Goal: Information Seeking & Learning: Learn about a topic

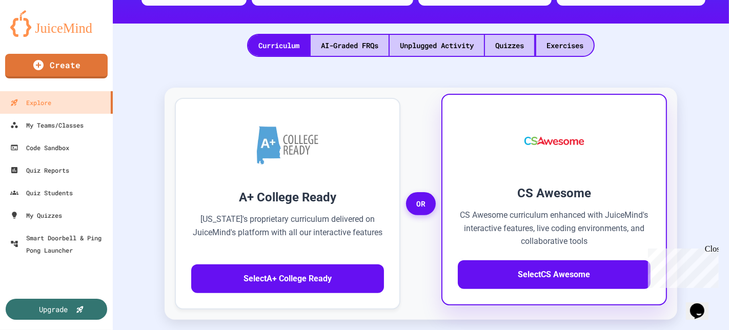
scroll to position [173, 0]
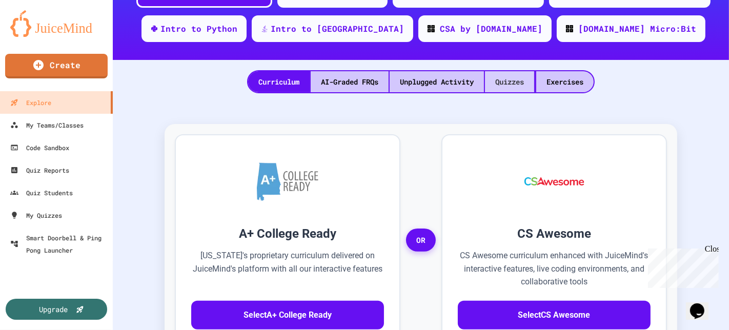
click at [511, 80] on div "Quizzes" at bounding box center [509, 81] width 49 height 21
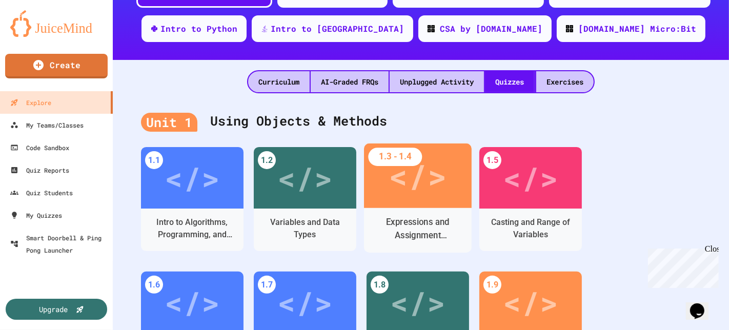
scroll to position [130, 0]
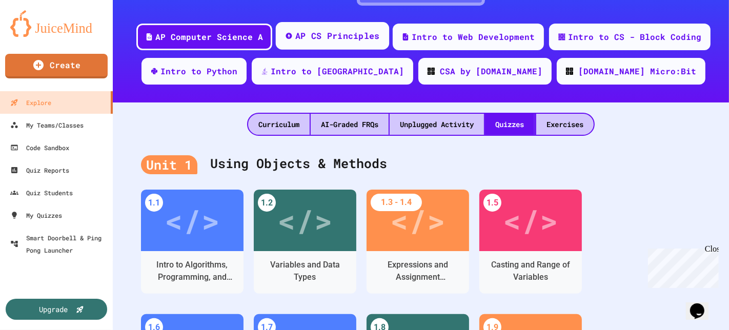
click at [343, 26] on div "AP CS Principles" at bounding box center [332, 36] width 113 height 28
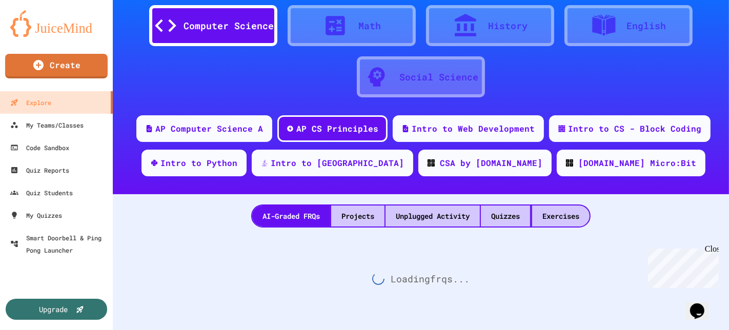
scroll to position [130, 0]
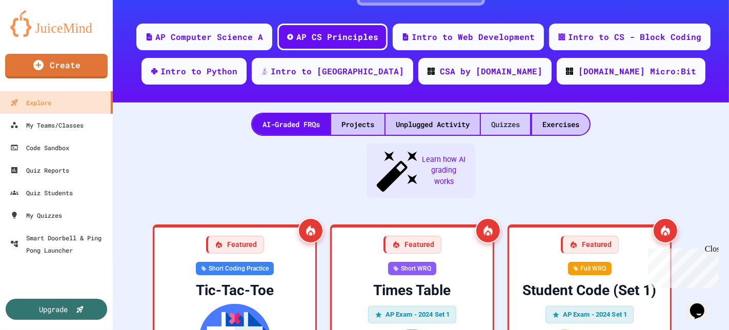
click at [508, 114] on div "Quizzes" at bounding box center [505, 124] width 49 height 21
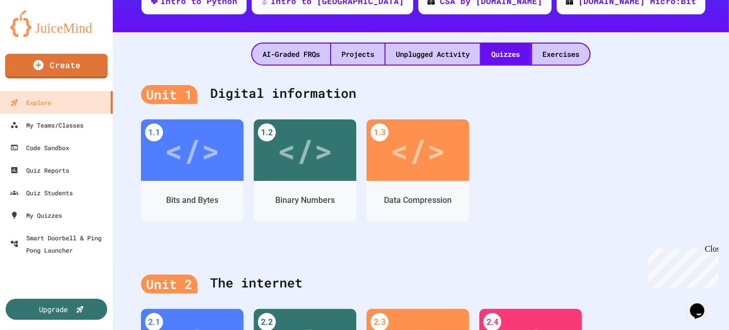
scroll to position [214, 0]
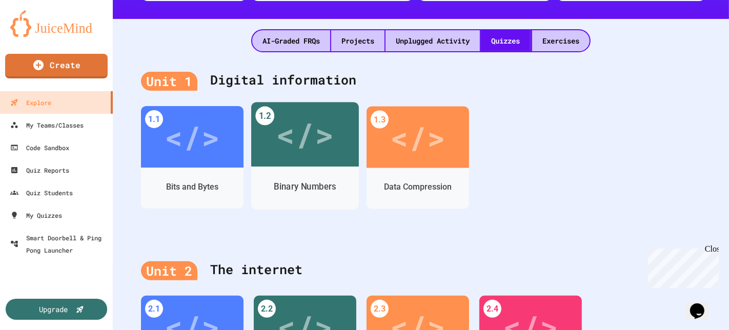
click at [321, 135] on div "</>" at bounding box center [305, 134] width 58 height 49
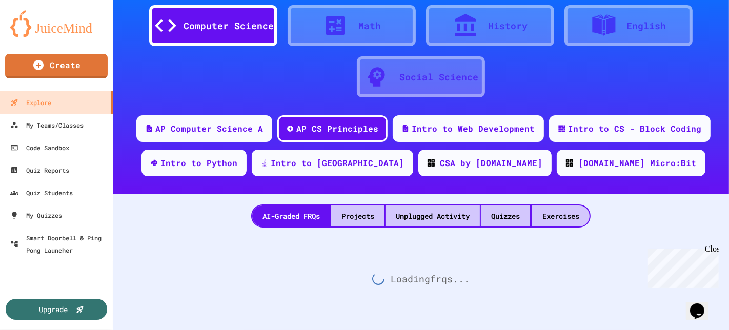
scroll to position [45, 0]
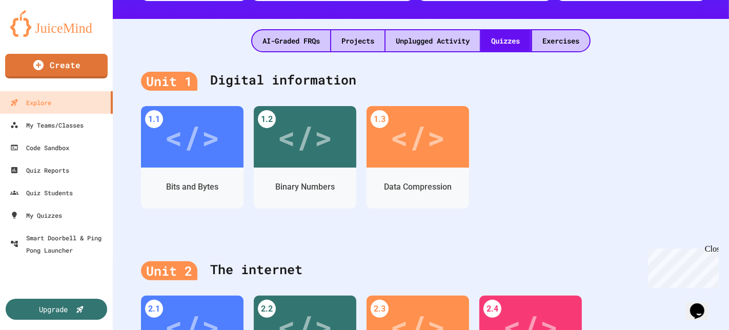
click at [314, 142] on div "</>" at bounding box center [304, 137] width 55 height 46
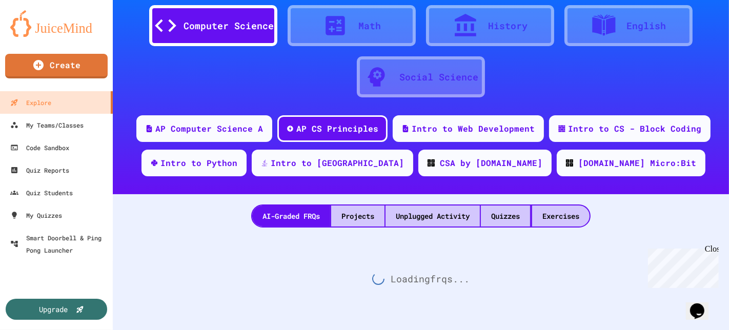
scroll to position [45, 0]
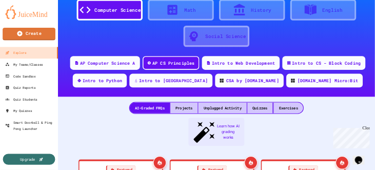
scroll to position [214, 0]
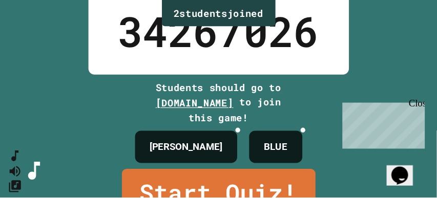
scroll to position [76, 0]
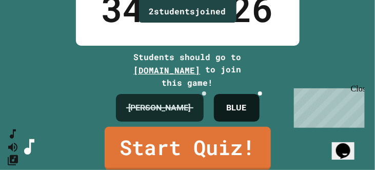
click at [204, 93] on icon at bounding box center [204, 93] width 0 height 0
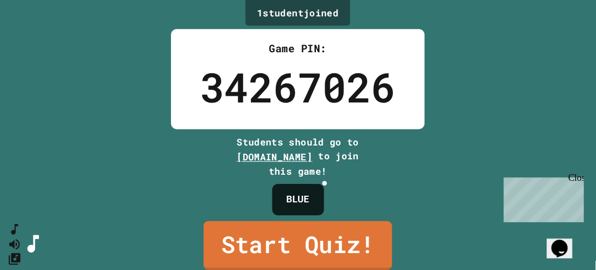
scroll to position [0, 0]
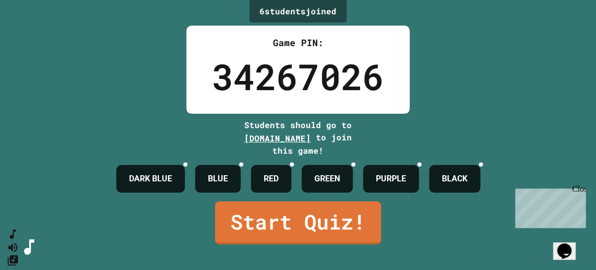
drag, startPoint x: 581, startPoint y: 190, endPoint x: 1092, endPoint y: 375, distance: 543.6
click at [581, 190] on div "Close" at bounding box center [578, 190] width 13 height 13
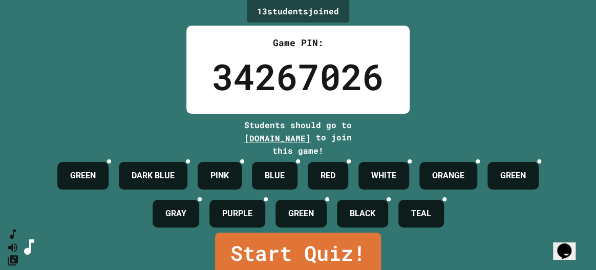
scroll to position [93, 0]
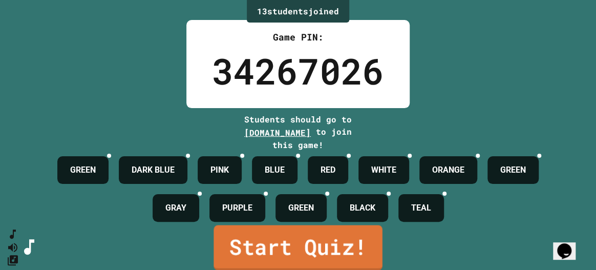
click at [254, 247] on link "Start Quiz!" at bounding box center [298, 247] width 169 height 45
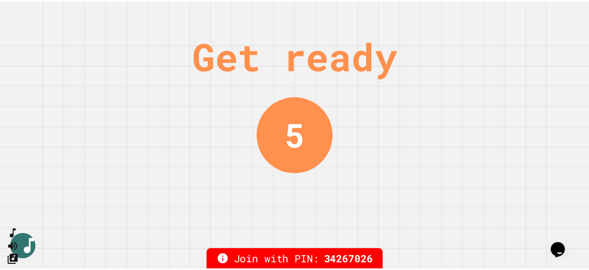
scroll to position [0, 0]
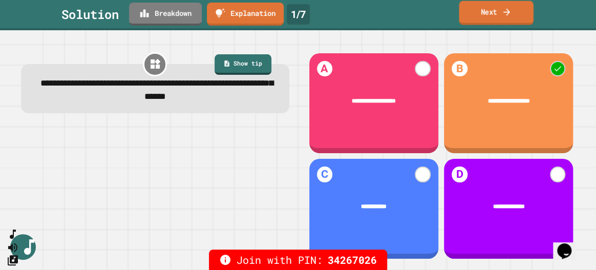
click at [478, 12] on link "Next" at bounding box center [496, 13] width 74 height 24
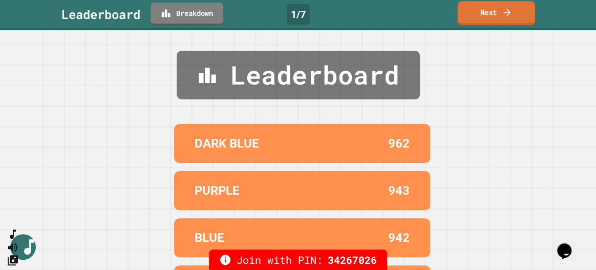
click at [487, 18] on link "Next" at bounding box center [496, 13] width 77 height 24
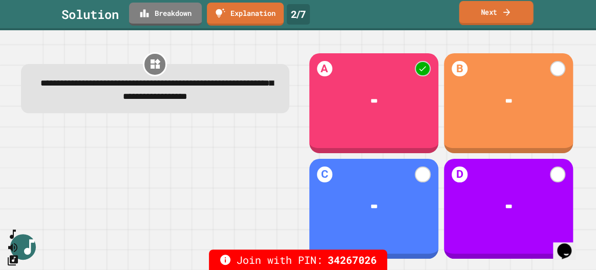
click at [510, 10] on icon at bounding box center [507, 12] width 10 height 11
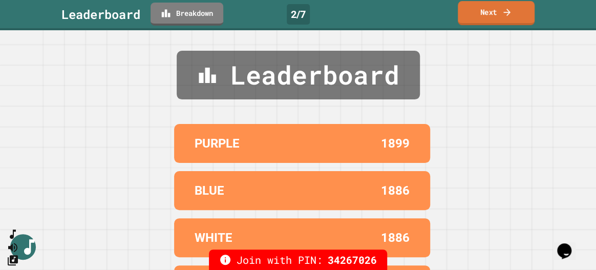
click at [485, 21] on link "Next" at bounding box center [496, 13] width 77 height 24
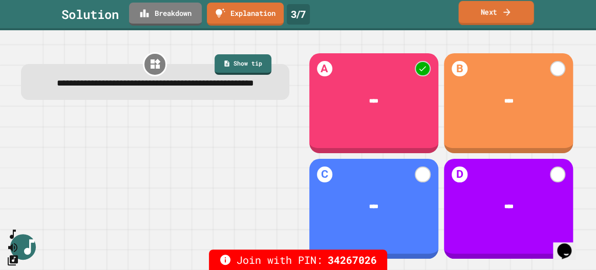
click at [505, 20] on link "Next" at bounding box center [496, 13] width 75 height 24
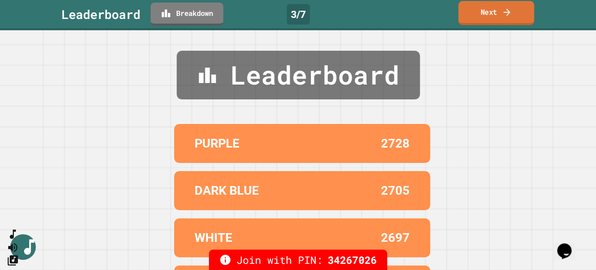
click at [505, 20] on link "Next" at bounding box center [497, 13] width 76 height 24
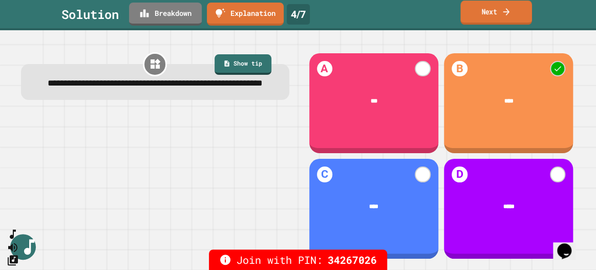
click at [482, 9] on link "Next" at bounding box center [497, 13] width 72 height 24
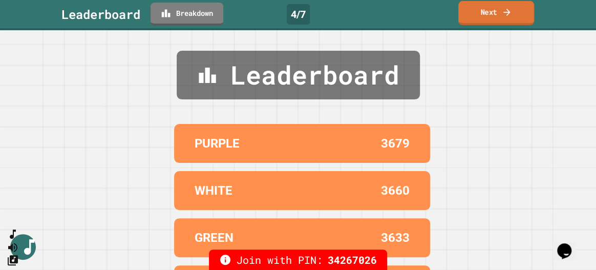
click at [481, 14] on link "Next" at bounding box center [497, 13] width 76 height 24
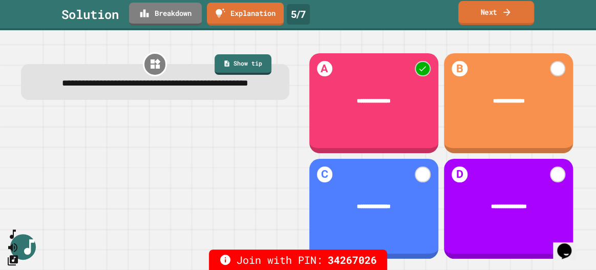
click at [500, 19] on link "Next" at bounding box center [497, 13] width 76 height 24
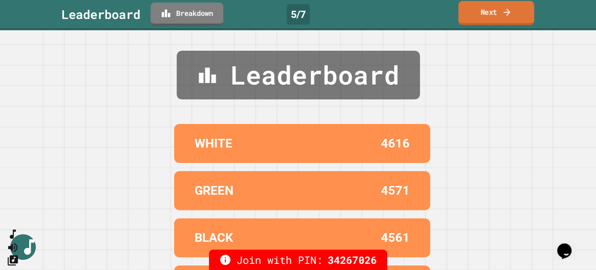
click at [500, 19] on link "Next" at bounding box center [497, 13] width 76 height 24
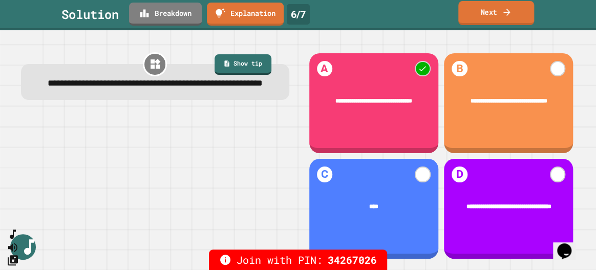
click at [500, 19] on link "Next" at bounding box center [497, 13] width 76 height 24
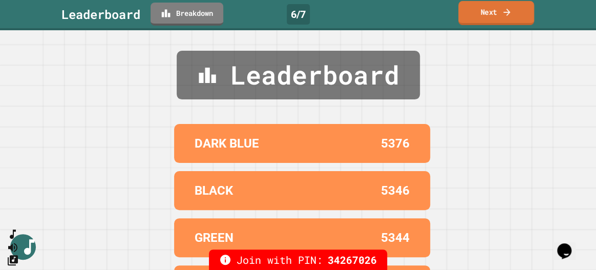
click at [498, 17] on link "Next" at bounding box center [497, 13] width 76 height 24
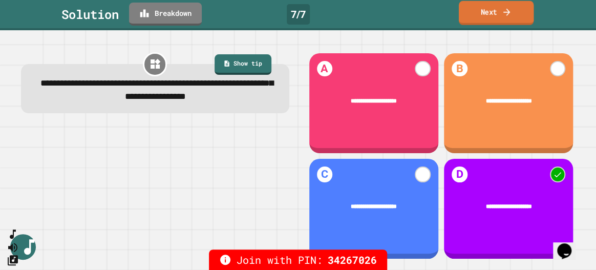
click at [489, 18] on link "Next" at bounding box center [496, 13] width 75 height 24
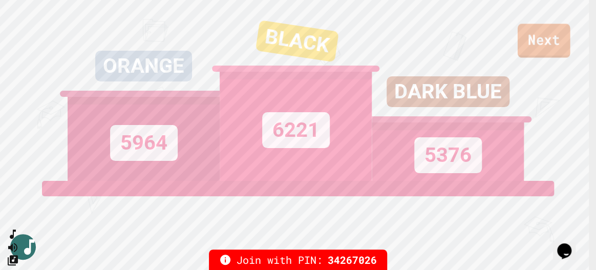
click at [536, 36] on link "Next" at bounding box center [544, 41] width 53 height 34
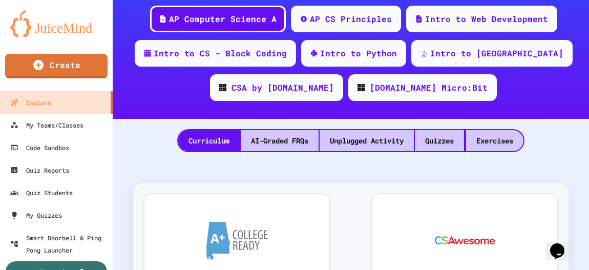
scroll to position [200, 0]
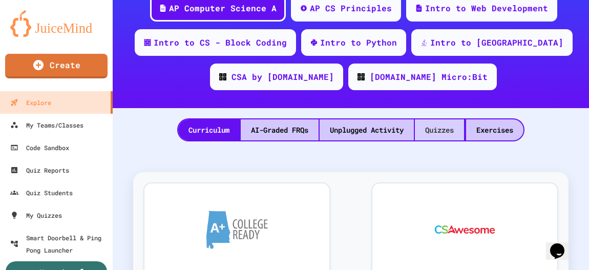
click at [423, 140] on div "Quizzes" at bounding box center [439, 129] width 49 height 21
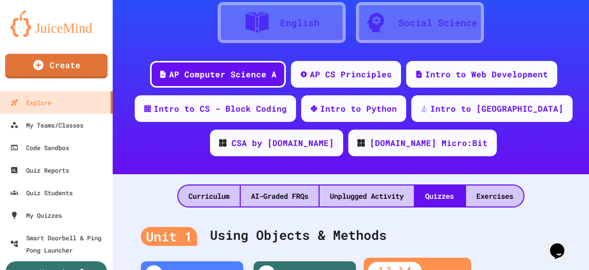
scroll to position [101, 0]
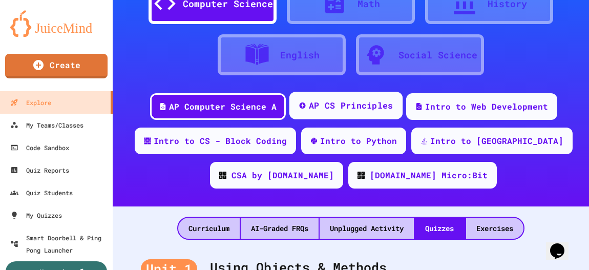
click at [334, 108] on div "AP CS Principles" at bounding box center [350, 105] width 85 height 13
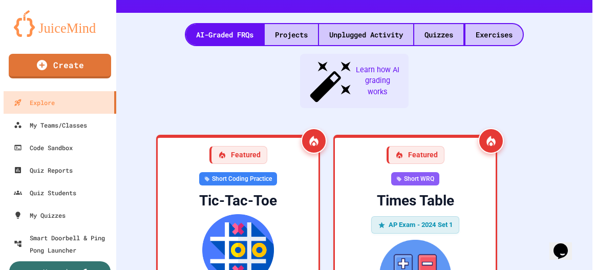
scroll to position [313, 0]
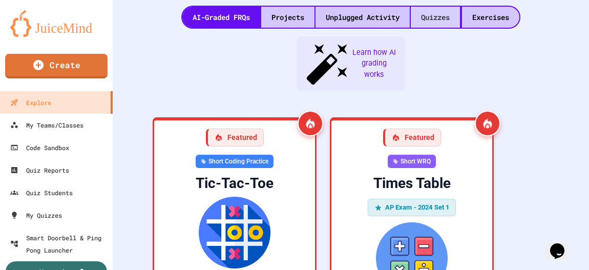
click at [439, 18] on div "Quizzes" at bounding box center [435, 17] width 49 height 21
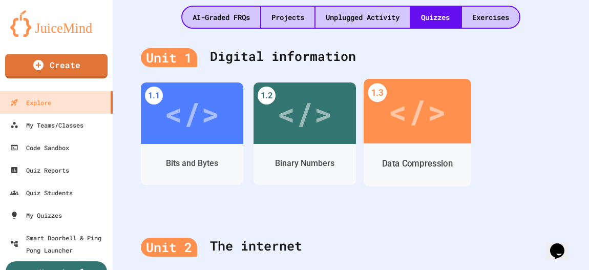
click at [405, 121] on div "</>" at bounding box center [417, 111] width 58 height 49
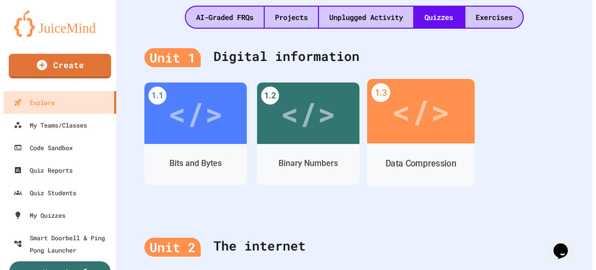
scroll to position [180, 0]
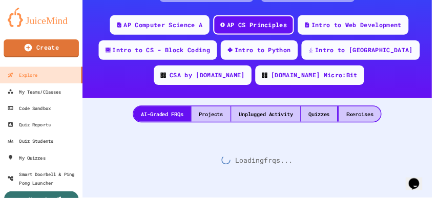
scroll to position [313, 0]
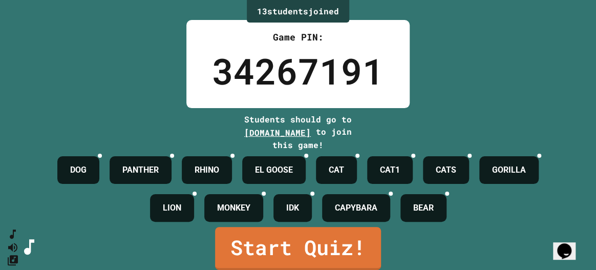
scroll to position [93, 0]
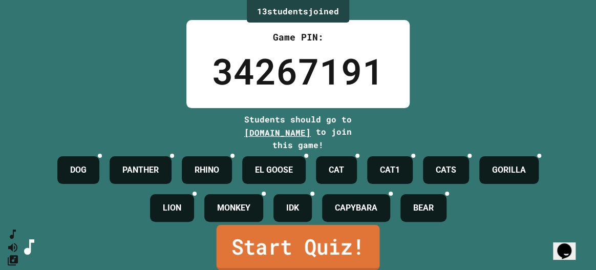
click at [251, 249] on link "Start Quiz!" at bounding box center [298, 247] width 163 height 45
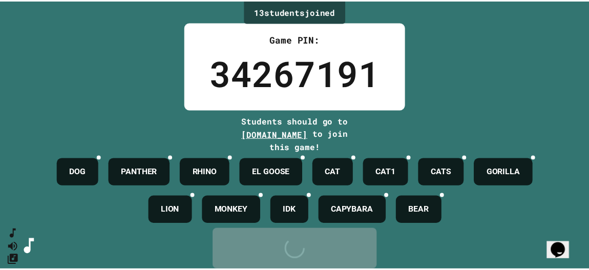
scroll to position [0, 0]
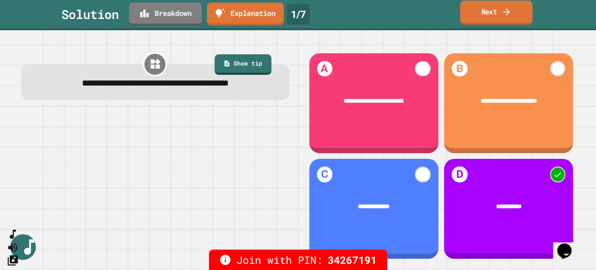
click at [483, 17] on link "Next" at bounding box center [496, 13] width 72 height 24
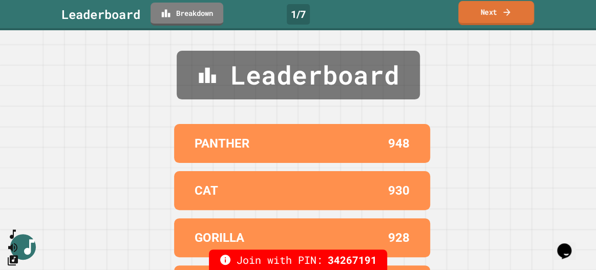
click at [483, 17] on link "Next" at bounding box center [497, 13] width 76 height 24
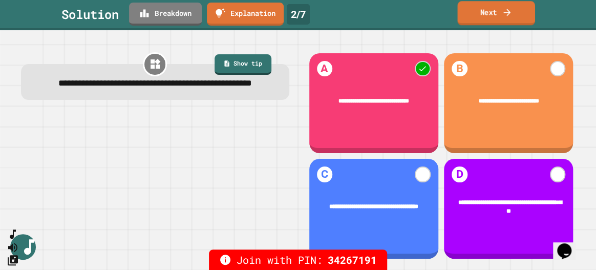
click at [508, 15] on icon at bounding box center [507, 12] width 10 height 11
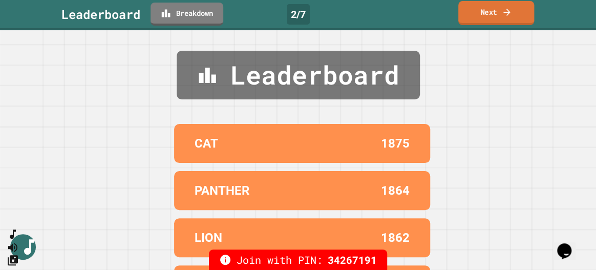
click at [508, 15] on icon at bounding box center [507, 12] width 10 height 11
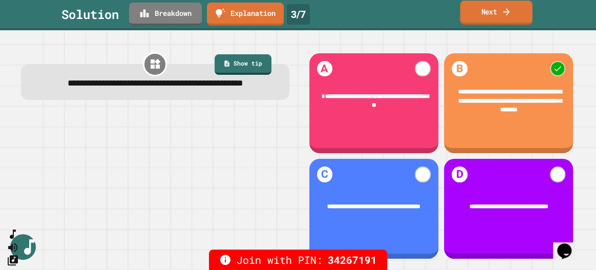
click at [493, 19] on link "Next" at bounding box center [496, 13] width 72 height 24
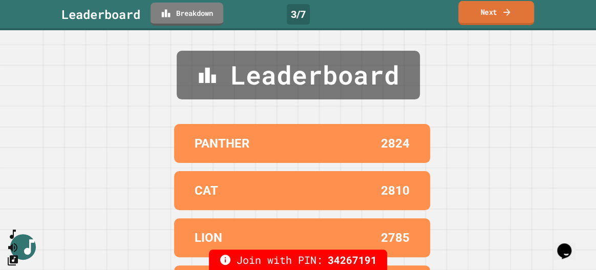
click at [488, 18] on link "Next" at bounding box center [497, 13] width 76 height 24
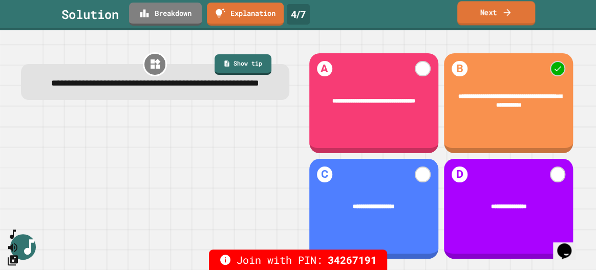
click at [473, 12] on link "Next" at bounding box center [497, 13] width 78 height 24
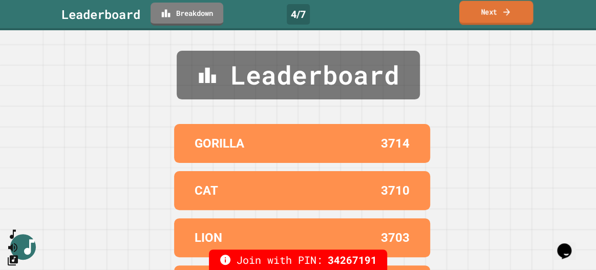
click at [474, 20] on link "Next" at bounding box center [497, 13] width 74 height 24
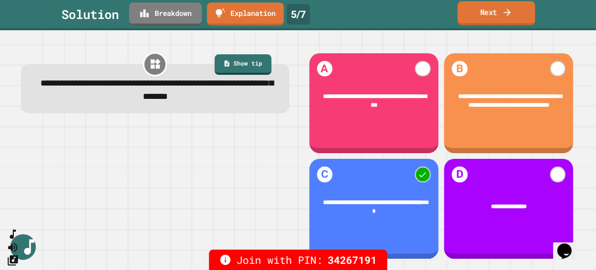
click at [486, 19] on link "Next" at bounding box center [496, 13] width 77 height 24
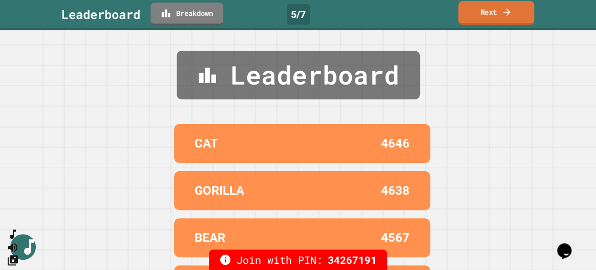
click at [484, 20] on link "Next" at bounding box center [497, 13] width 76 height 24
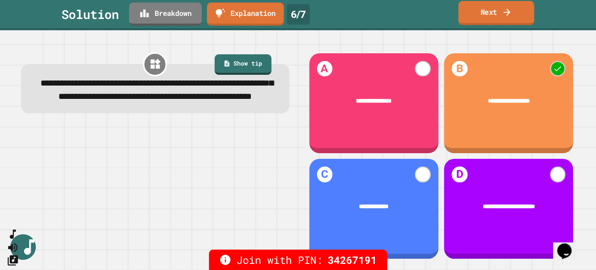
click at [501, 16] on link "Next" at bounding box center [497, 13] width 76 height 24
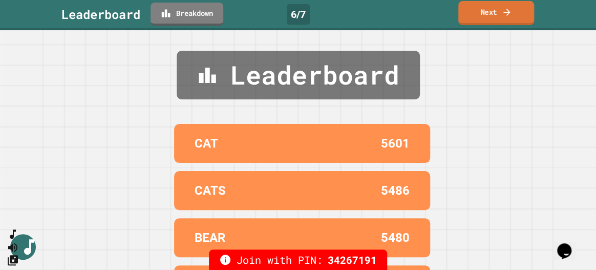
click at [499, 17] on link "Next" at bounding box center [497, 13] width 76 height 24
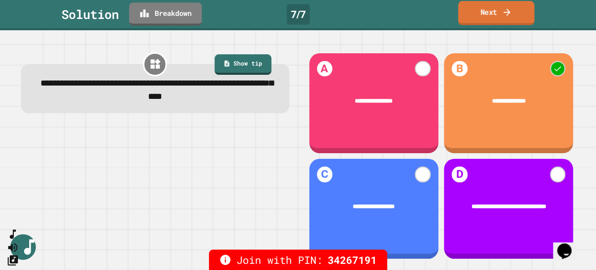
click at [491, 10] on link "Next" at bounding box center [497, 13] width 76 height 24
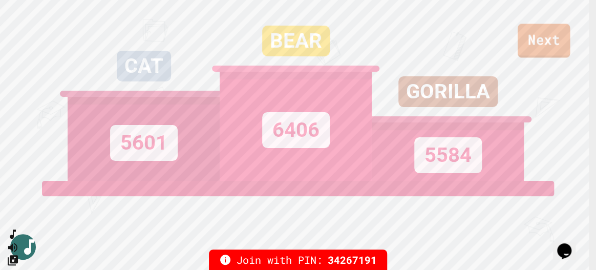
click at [541, 50] on link "Next" at bounding box center [544, 41] width 53 height 34
